Goal: Information Seeking & Learning: Learn about a topic

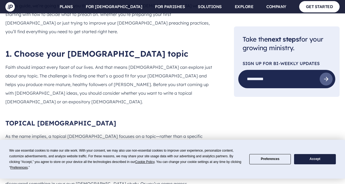
scroll to position [468, 0]
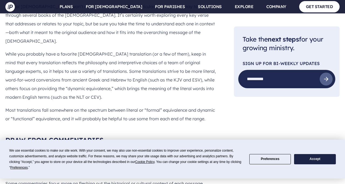
scroll to position [1258, 0]
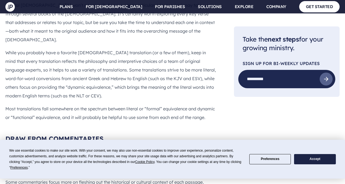
click at [73, 9] on link "PLANS" at bounding box center [66, 6] width 13 height 13
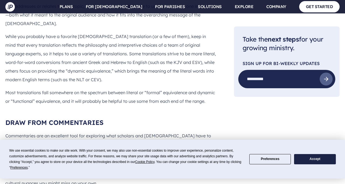
scroll to position [1275, 0]
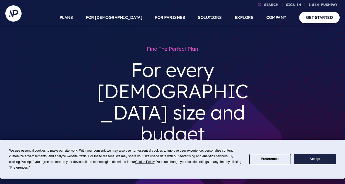
click at [121, 18] on link "FOR [DEMOGRAPHIC_DATA]" at bounding box center [114, 17] width 56 height 19
click at [243, 19] on link "EXPLORE" at bounding box center [244, 17] width 19 height 19
